Goal: Task Accomplishment & Management: Manage account settings

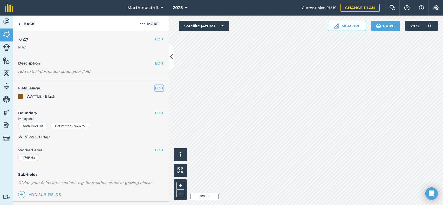
click at [155, 86] on button "EDIT" at bounding box center [159, 88] width 9 height 6
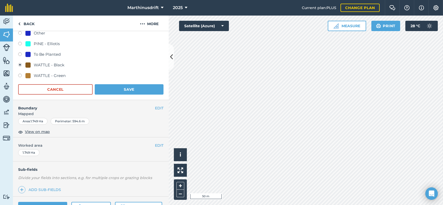
scroll to position [130, 0]
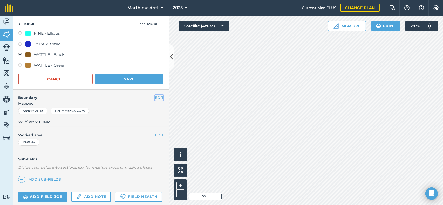
click at [156, 95] on button "EDIT" at bounding box center [159, 98] width 9 height 6
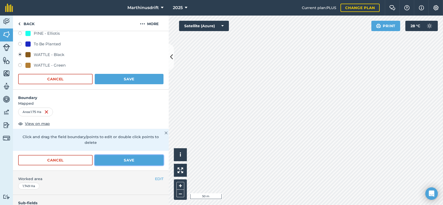
click at [117, 161] on button "Save" at bounding box center [129, 160] width 69 height 10
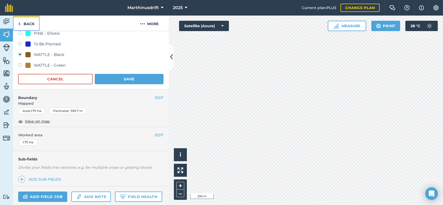
click at [32, 20] on link "Back" at bounding box center [26, 23] width 27 height 15
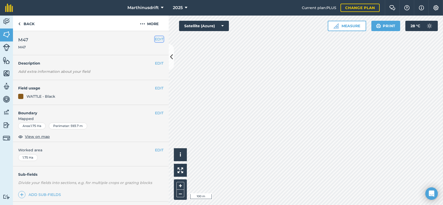
click at [155, 39] on button "EDIT" at bounding box center [159, 39] width 9 height 6
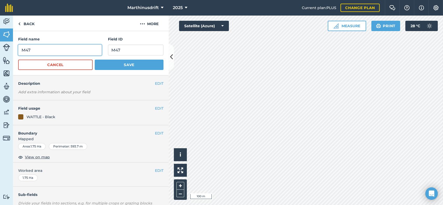
click at [47, 48] on input "M47" at bounding box center [60, 50] width 84 height 11
type input "M47B"
click at [119, 49] on input "M47" at bounding box center [136, 50] width 56 height 11
type input "M47B"
click at [112, 64] on button "Save" at bounding box center [129, 65] width 69 height 10
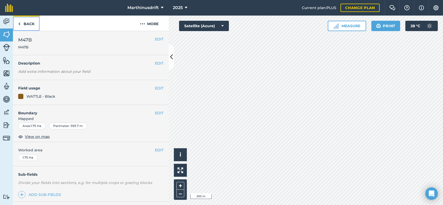
click at [27, 23] on link "Back" at bounding box center [26, 23] width 27 height 15
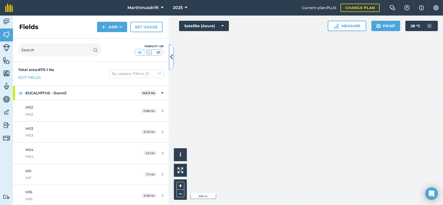
click at [172, 57] on icon at bounding box center [171, 57] width 3 height 9
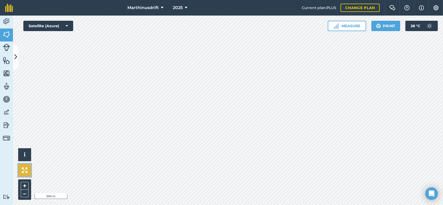
click at [27, 169] on img at bounding box center [25, 171] width 6 height 6
